Goal: Information Seeking & Learning: Learn about a topic

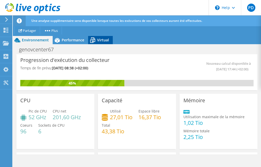
click at [102, 41] on span "Virtual" at bounding box center [103, 40] width 12 height 5
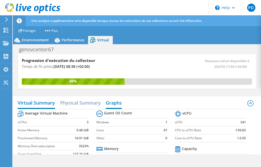
click at [115, 103] on h2 "Graphs" at bounding box center [114, 103] width 16 height 11
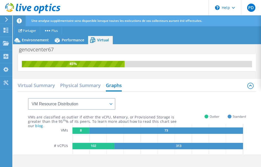
scroll to position [16, 0]
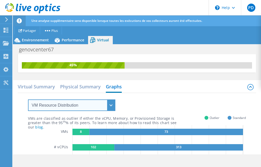
click at [109, 104] on select "VM Resource Distribution Provisioning Contrast Over Provisioning" at bounding box center [71, 106] width 87 height 12
select select "Over Provisioning"
click at [28, 100] on select "VM Resource Distribution Provisioning Contrast Over Provisioning" at bounding box center [71, 106] width 87 height 12
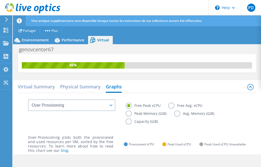
click at [129, 122] on label "Capacity (GiB)" at bounding box center [146, 122] width 40 height 6
click at [0, 0] on input "Capacity (GiB)" at bounding box center [0, 0] width 0 height 0
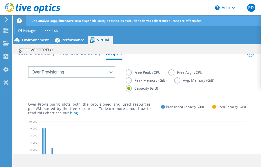
scroll to position [15, 0]
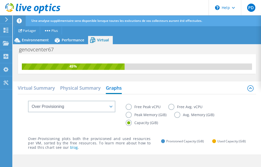
click at [177, 114] on label "Avg. Memory (GiB)" at bounding box center [198, 115] width 48 height 6
click at [0, 0] on input "Avg. Memory (GiB)" at bounding box center [0, 0] width 0 height 0
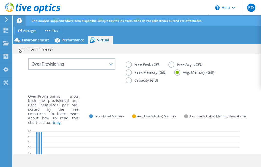
scroll to position [47, 0]
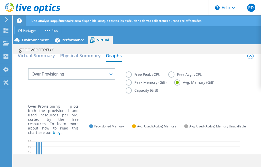
click at [132, 85] on label "Peak Memory (GiB)" at bounding box center [150, 82] width 49 height 6
click at [0, 0] on input "Peak Memory (GiB)" at bounding box center [0, 0] width 0 height 0
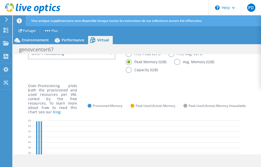
scroll to position [58, 0]
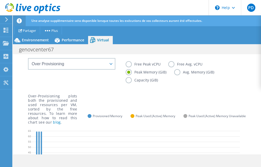
click at [129, 65] on label "Free Peak vCPU" at bounding box center [147, 64] width 43 height 6
click at [0, 0] on input "Free Peak vCPU" at bounding box center [0, 0] width 0 height 0
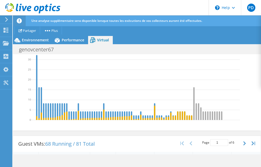
scroll to position [110, 0]
